Goal: Find contact information: Find contact information

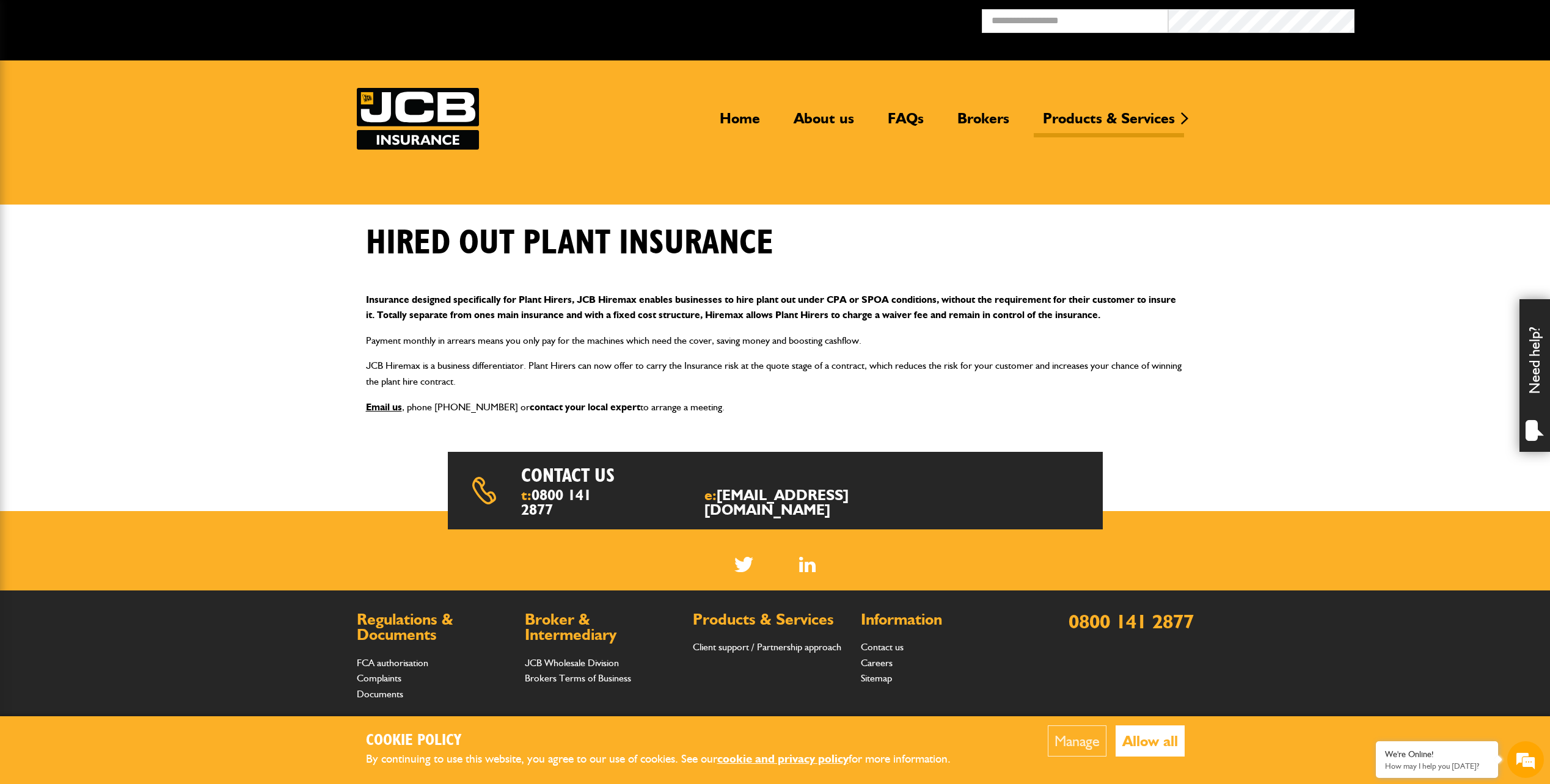
click at [563, 407] on link "contact your local expert" at bounding box center [585, 407] width 111 height 12
click at [374, 402] on link "Email us" at bounding box center [384, 407] width 36 height 12
drag, startPoint x: 886, startPoint y: 497, endPoint x: 749, endPoint y: 498, distance: 137.0
click at [749, 498] on div "Contact us t: [PHONE_NUMBER] e: [EMAIL_ADDRESS][DOMAIN_NAME]" at bounding box center [775, 489] width 655 height 77
copy link "[EMAIL_ADDRESS][DOMAIN_NAME]"
